Goal: Task Accomplishment & Management: Manage account settings

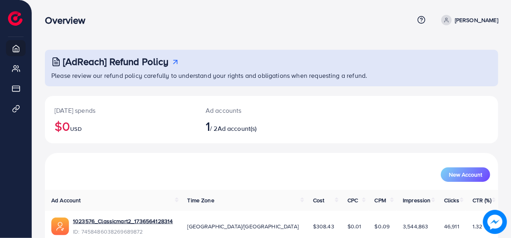
scroll to position [38, 0]
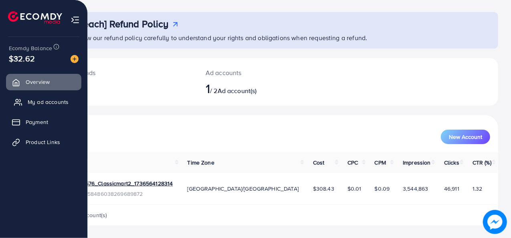
click at [42, 100] on span "My ad accounts" at bounding box center [48, 102] width 41 height 8
click at [58, 101] on span "My ad accounts" at bounding box center [48, 102] width 41 height 8
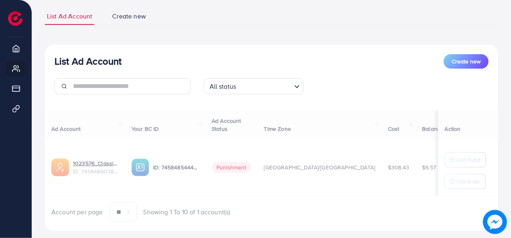
scroll to position [52, 0]
click at [459, 62] on span "Create new" at bounding box center [465, 61] width 29 height 8
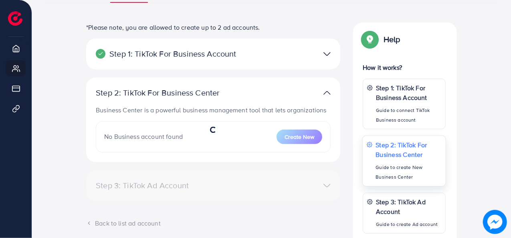
scroll to position [74, 0]
select select
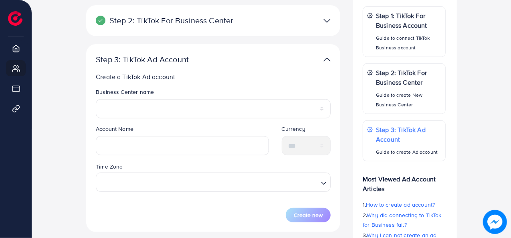
scroll to position [0, 0]
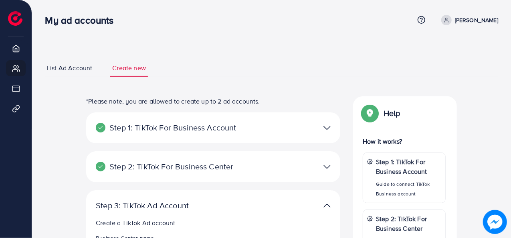
click at [60, 63] on link "List Ad Account" at bounding box center [69, 67] width 49 height 17
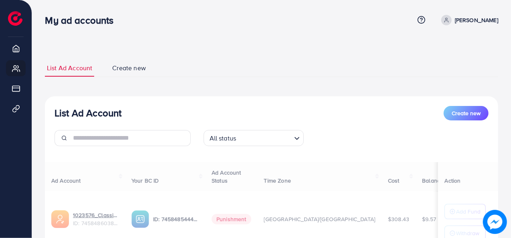
scroll to position [66, 0]
